Goal: Navigation & Orientation: Go to known website

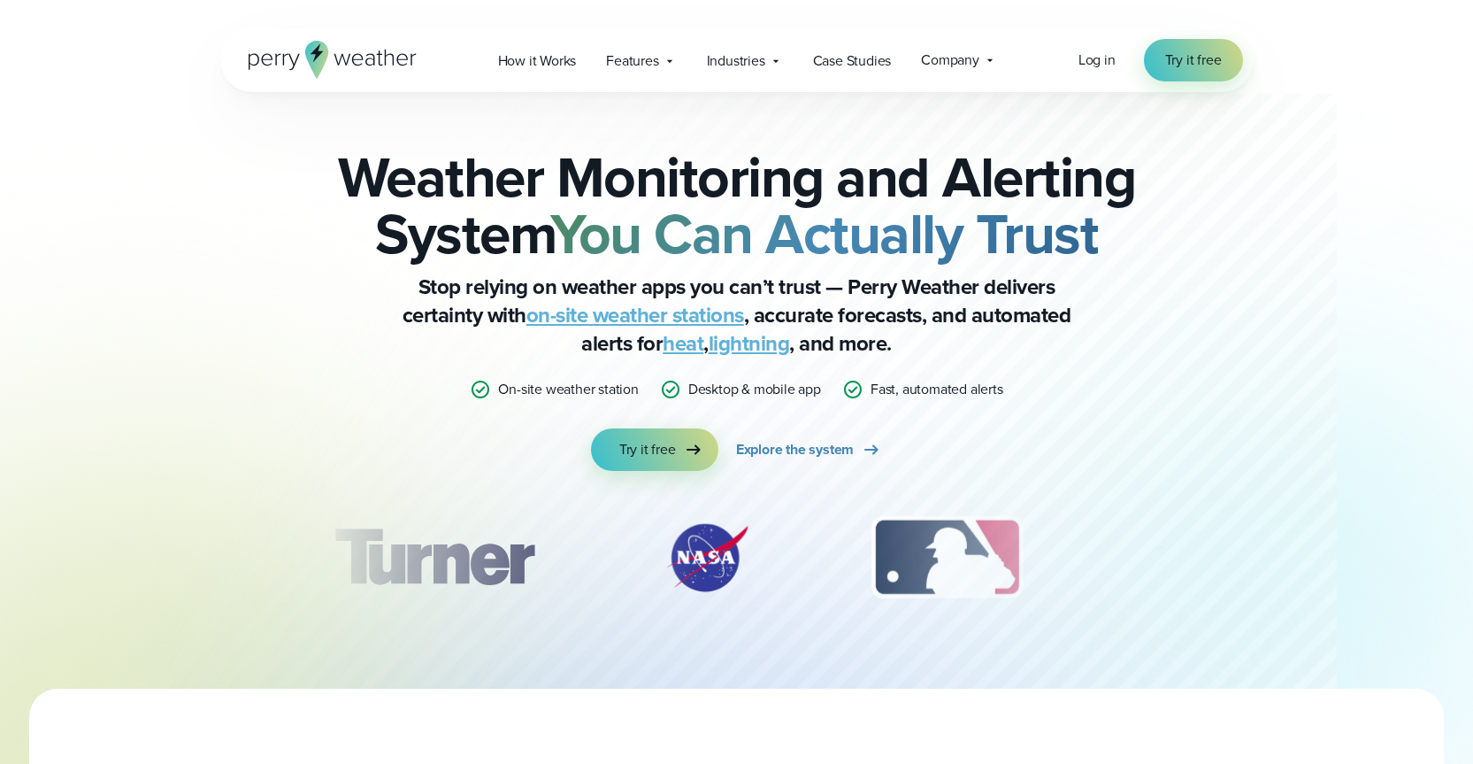
click at [319, 52] on icon at bounding box center [316, 52] width 13 height 19
click at [318, 50] on icon at bounding box center [316, 52] width 13 height 19
